Goal: Task Accomplishment & Management: Use online tool/utility

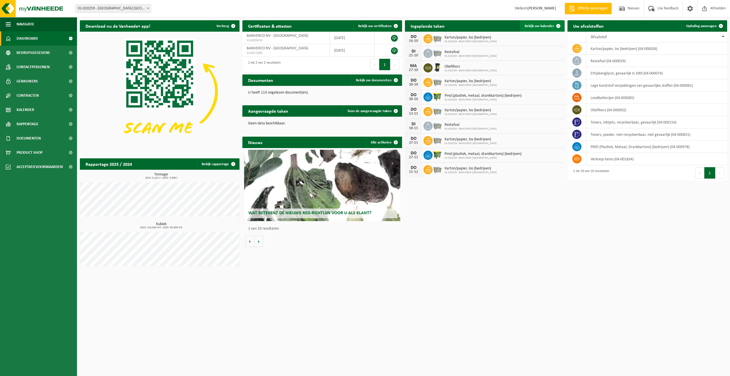
click at [537, 27] on span "Bekijk uw kalender" at bounding box center [539, 26] width 29 height 4
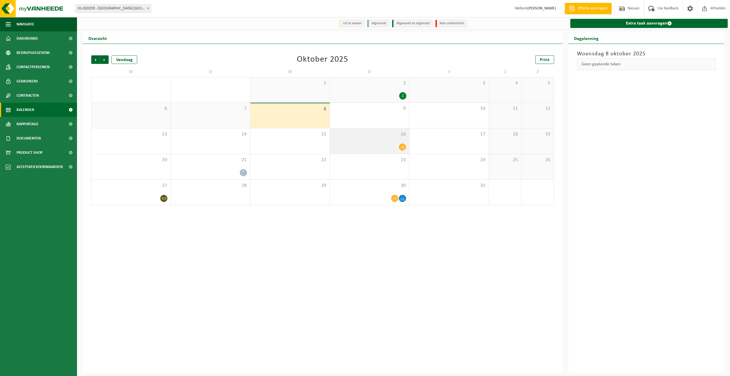
click at [402, 146] on icon at bounding box center [402, 147] width 5 height 5
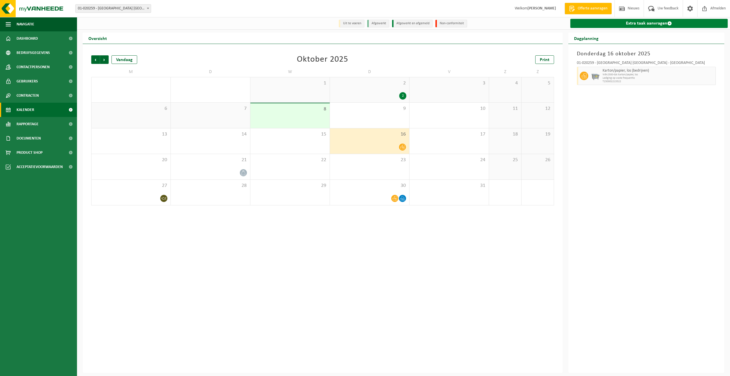
click at [643, 23] on link "Extra taak aanvragen" at bounding box center [650, 23] width 158 height 9
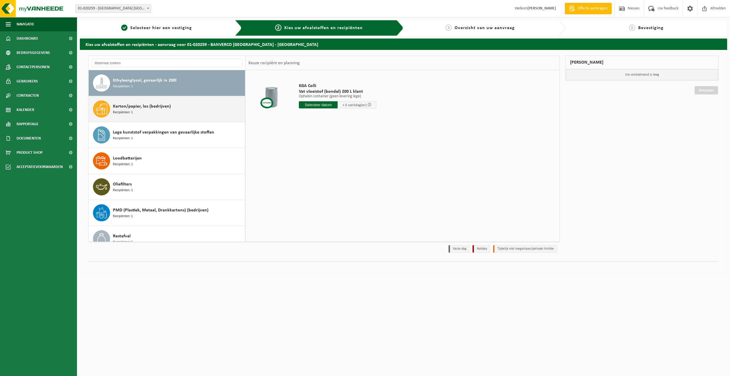
click at [175, 107] on div "Karton/papier, los (bedrijven) Recipiënten: 1" at bounding box center [178, 108] width 131 height 17
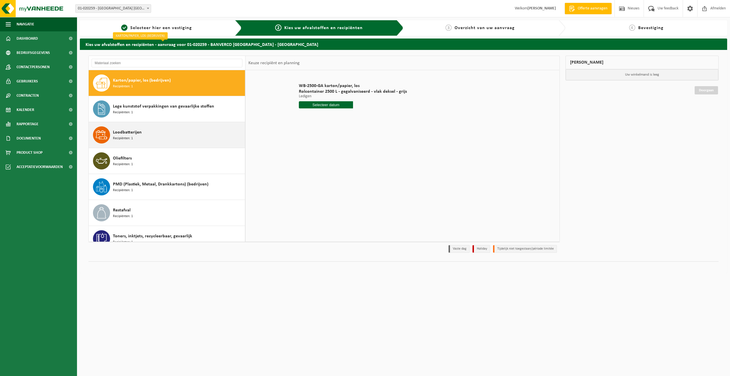
scroll to position [62, 0]
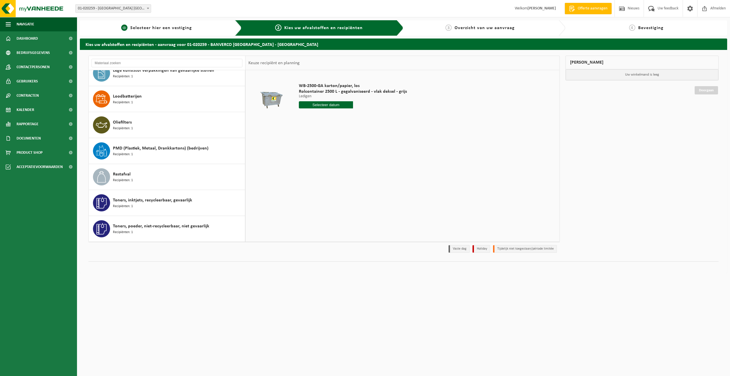
click at [155, 29] on span "Selecteer hier een vestiging" at bounding box center [161, 28] width 62 height 5
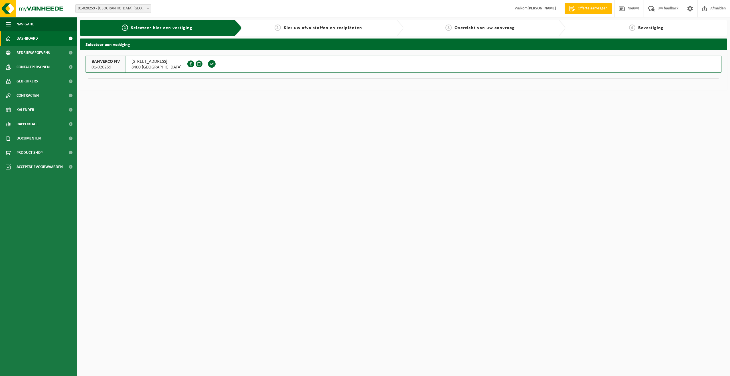
click at [51, 36] on link "Dashboard" at bounding box center [38, 38] width 77 height 14
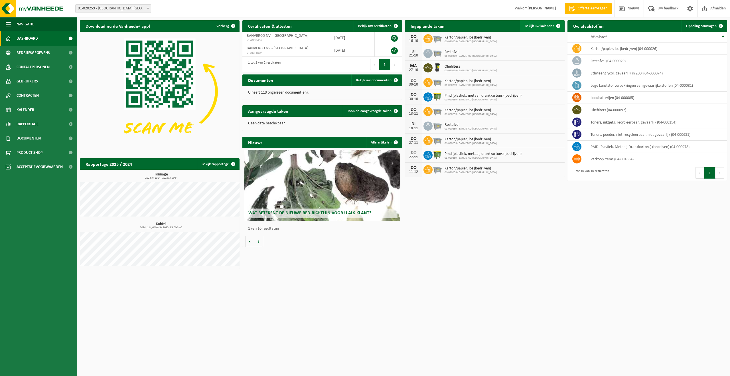
click at [540, 25] on span "Bekijk uw kalender" at bounding box center [539, 26] width 29 height 4
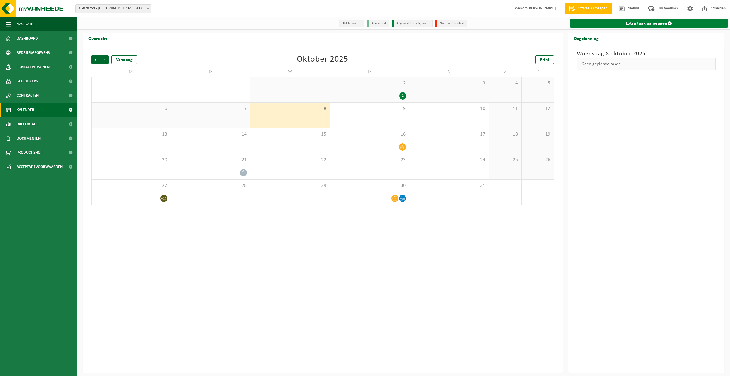
click at [641, 22] on link "Extra taak aanvragen" at bounding box center [650, 23] width 158 height 9
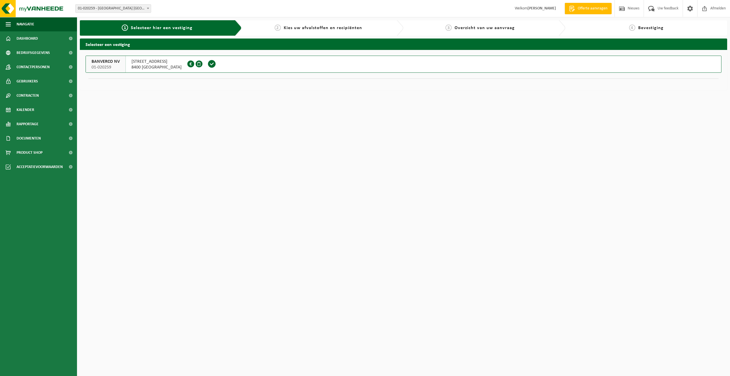
click at [242, 62] on button "BANVERCO NV 01-020259 TORHOUTSESTEENWEG 605 8400 OOSTENDE 0405.302.028" at bounding box center [404, 64] width 636 height 17
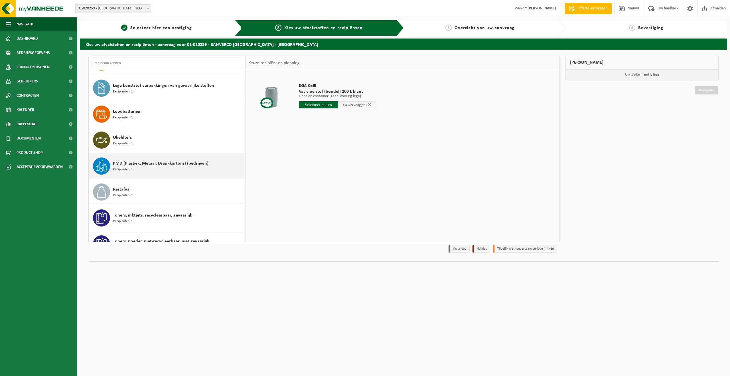
scroll to position [59, 0]
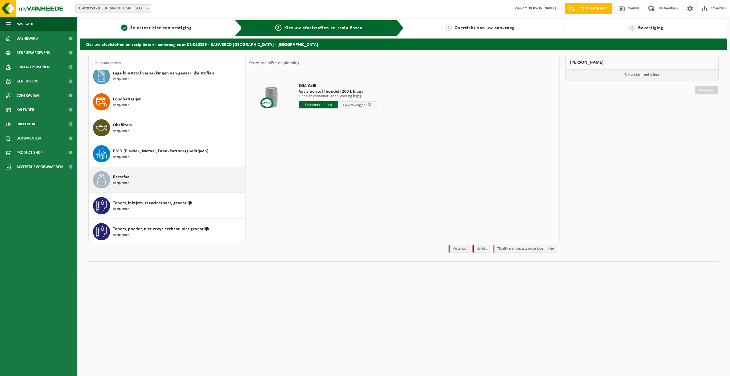
click at [137, 183] on div "Restafval Recipiënten: 1" at bounding box center [178, 179] width 131 height 17
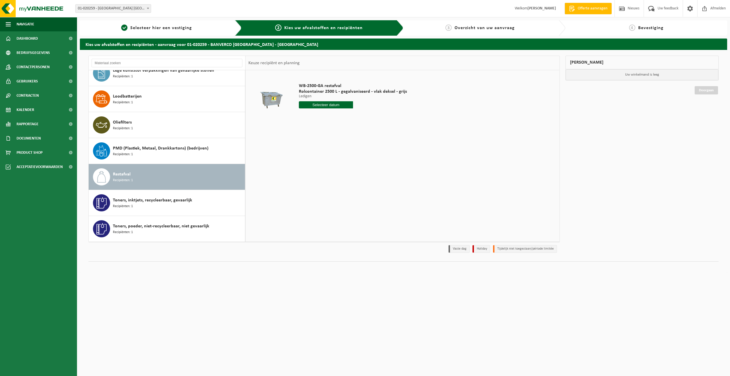
click at [326, 104] on input "text" at bounding box center [326, 104] width 54 height 7
click at [315, 155] on div "14" at bounding box center [314, 155] width 10 height 9
type input "Van 2025-10-14"
click at [314, 125] on button "In winkelmand" at bounding box center [315, 126] width 31 height 9
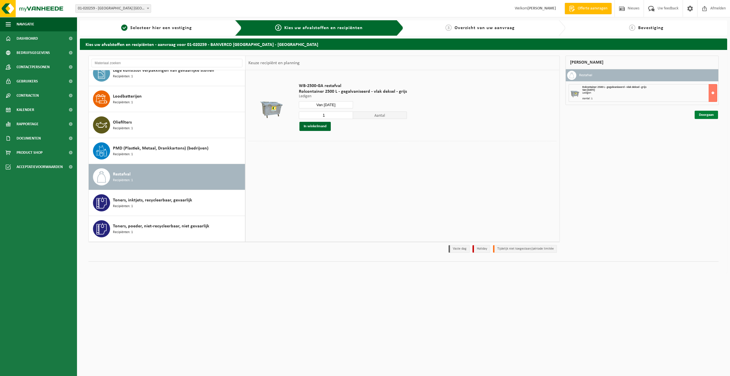
click at [708, 114] on link "Doorgaan" at bounding box center [706, 115] width 23 height 8
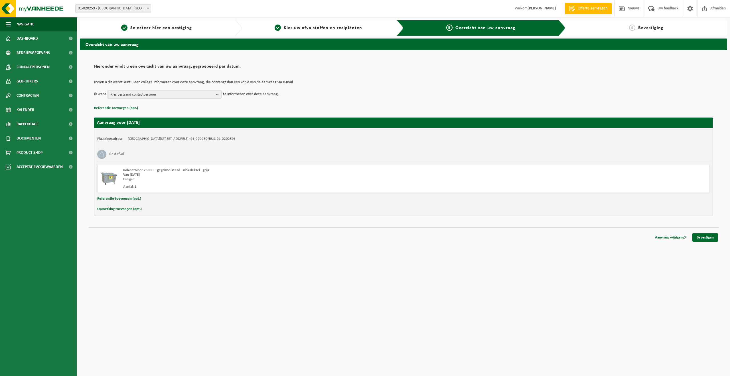
click at [217, 94] on b "button" at bounding box center [218, 94] width 5 height 8
click at [114, 137] on label "Filip Verhelst ( filip.verhelst@banverco.be )" at bounding box center [164, 137] width 108 height 9
click at [109, 130] on input "Filip Verhelst ( filip.verhelst@banverco.be )" at bounding box center [109, 130] width 0 height 0
checkbox input "true"
click at [244, 106] on p "Referentie toevoegen (opt.)" at bounding box center [403, 107] width 619 height 7
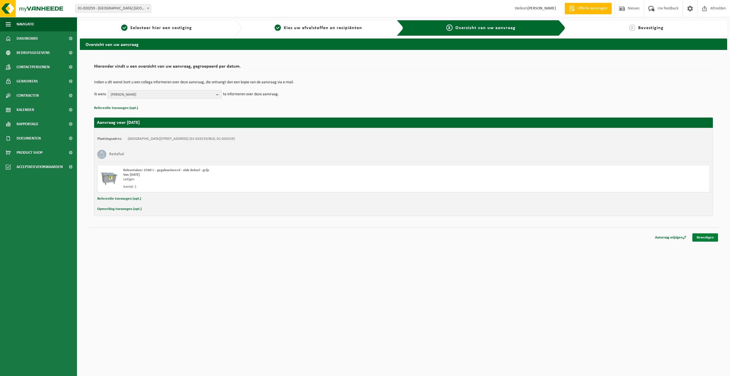
click at [708, 237] on link "Bevestigen" at bounding box center [706, 237] width 26 height 8
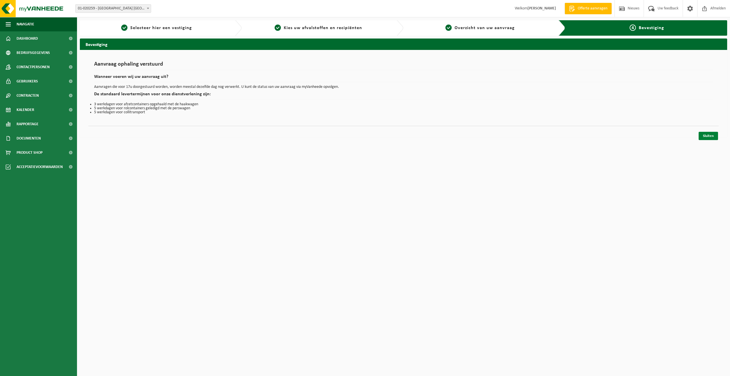
click at [710, 136] on link "Sluiten" at bounding box center [708, 136] width 19 height 8
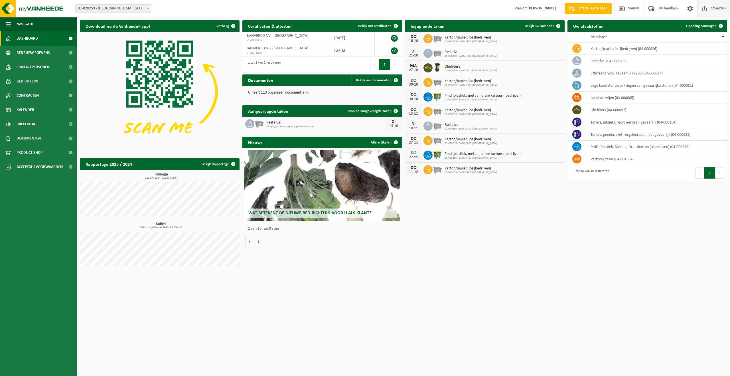
click at [713, 7] on span "Afmelden" at bounding box center [718, 8] width 18 height 17
